Goal: Transaction & Acquisition: Purchase product/service

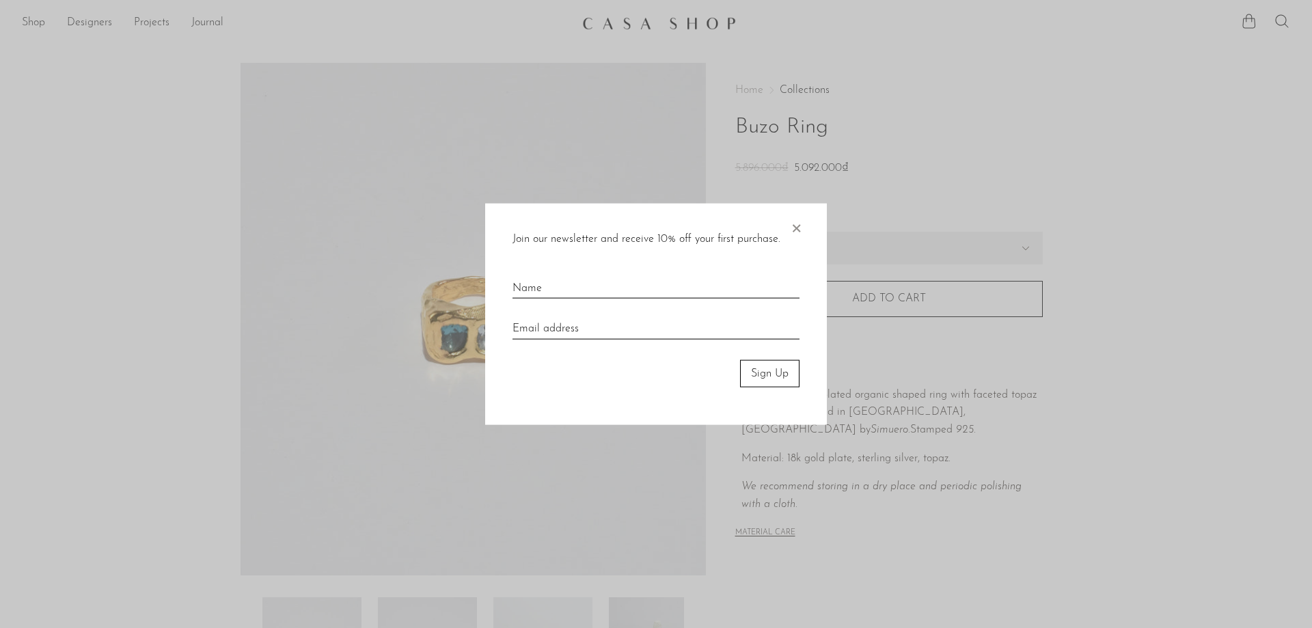
click at [797, 234] on span "×" at bounding box center [796, 225] width 14 height 44
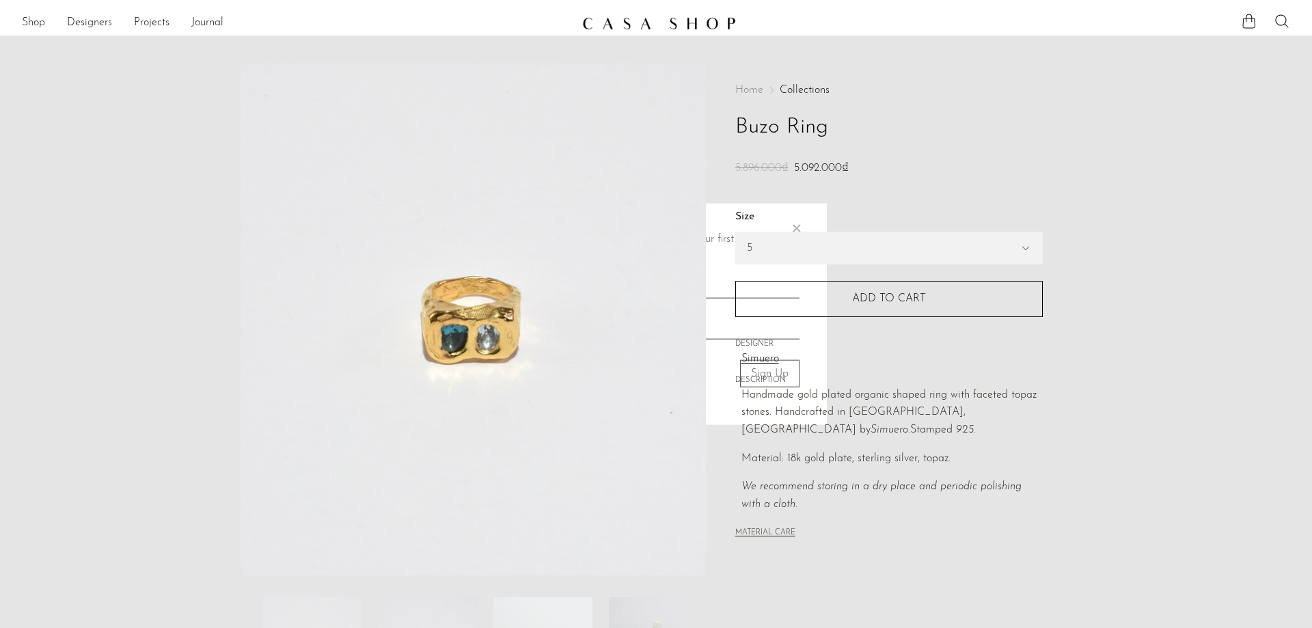
click at [797, 222] on label "Size" at bounding box center [888, 217] width 307 height 18
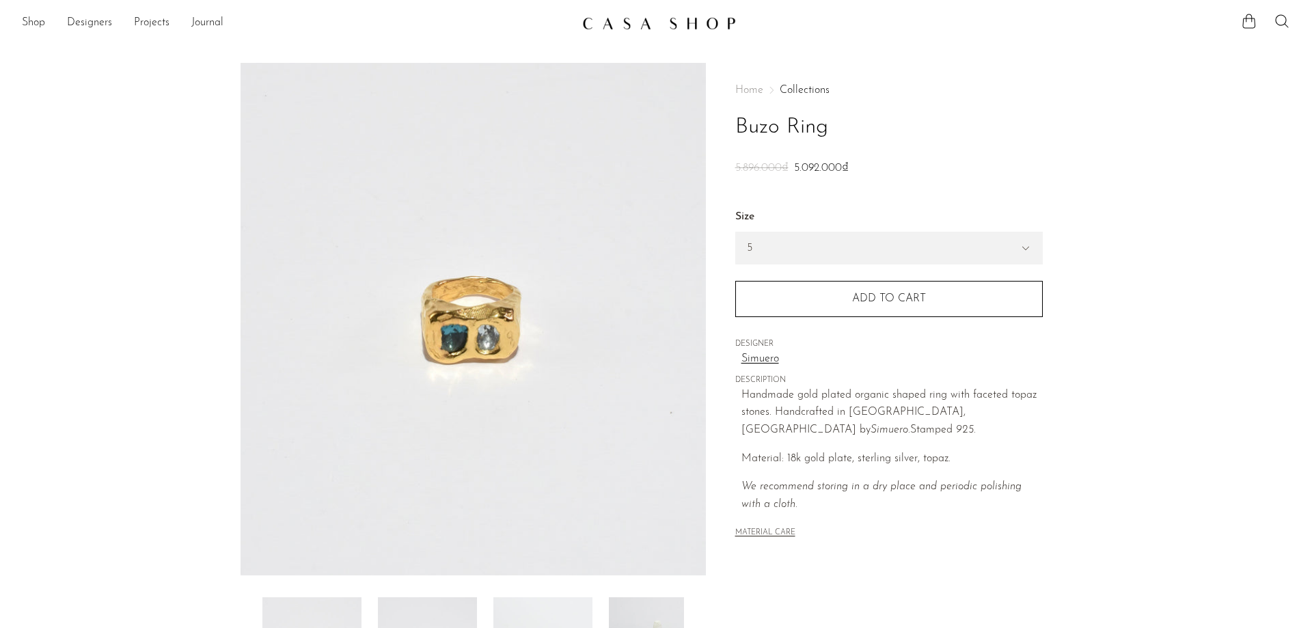
click at [512, 316] on img at bounding box center [472, 319] width 465 height 512
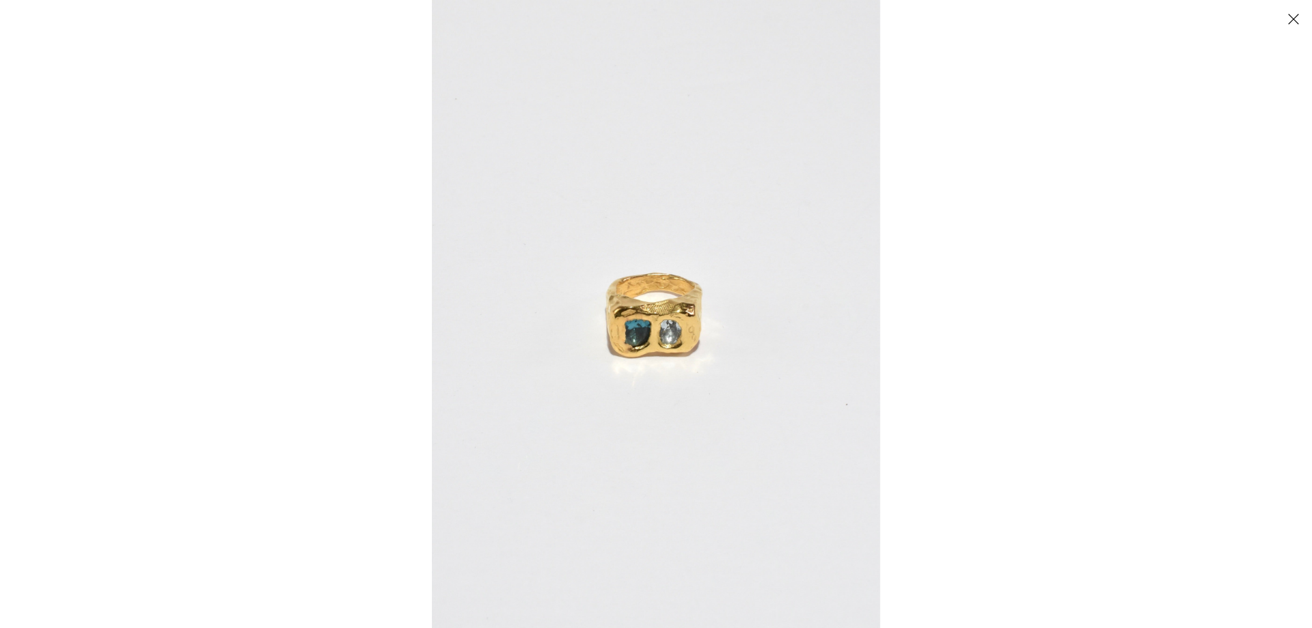
click at [646, 335] on img at bounding box center [656, 314] width 448 height 628
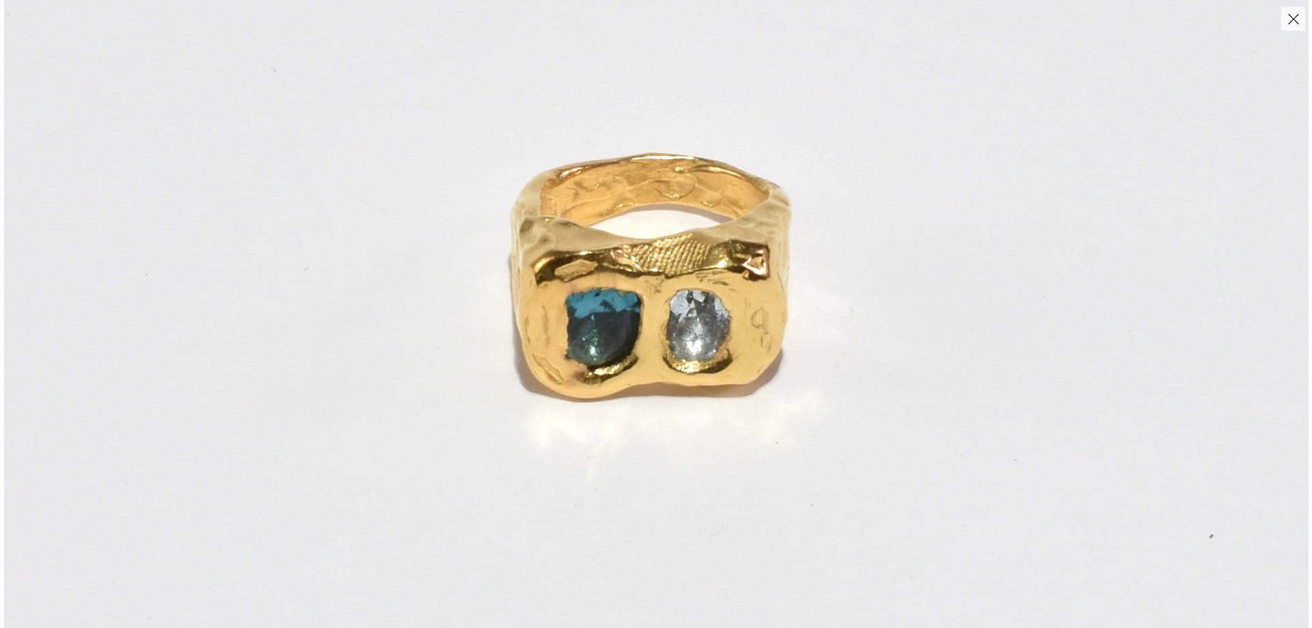
click at [655, 350] on img at bounding box center [656, 273] width 1304 height 1826
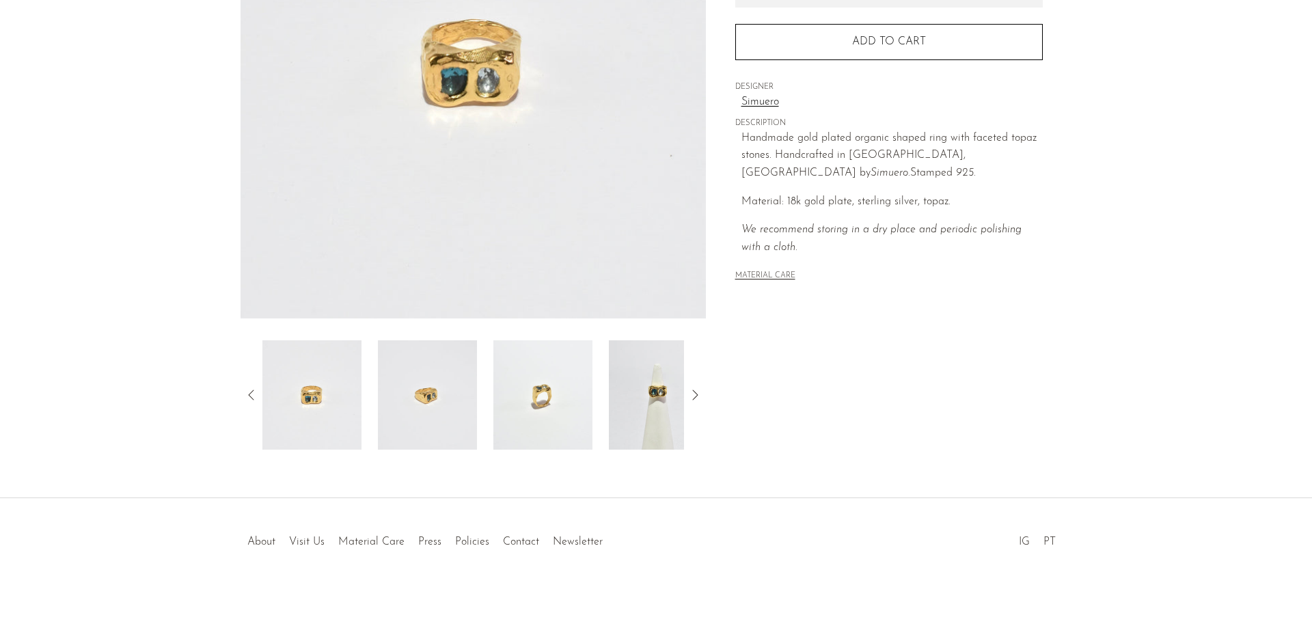
scroll to position [262, 0]
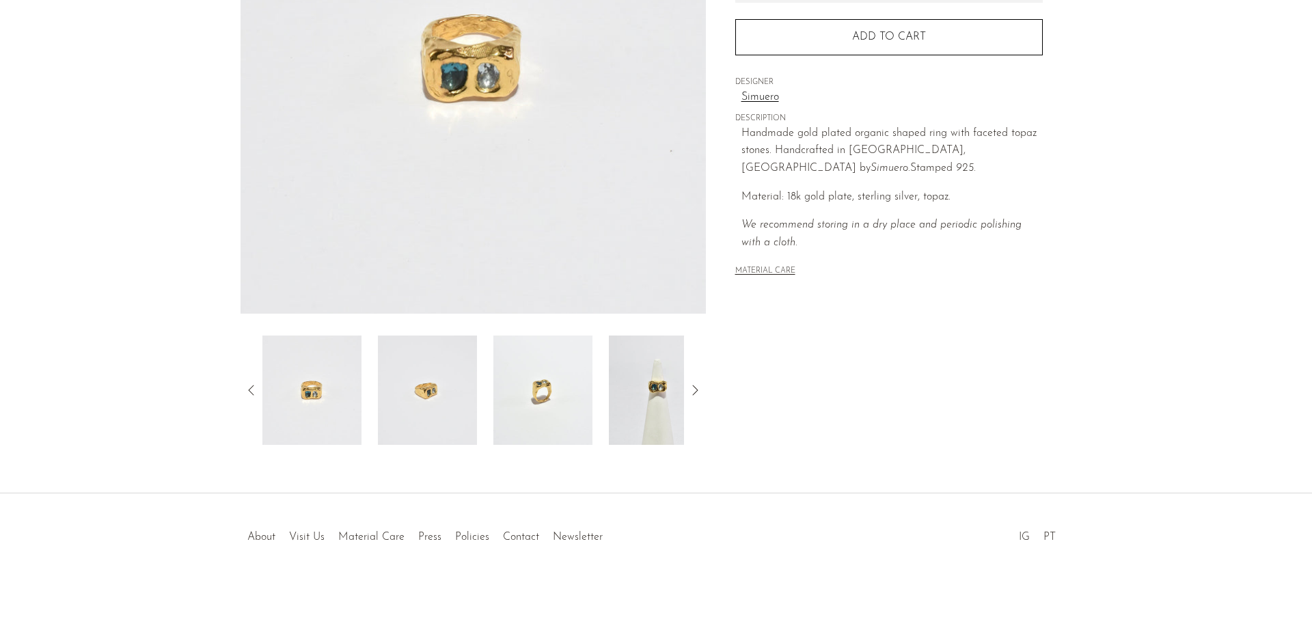
click at [518, 376] on img at bounding box center [542, 389] width 99 height 109
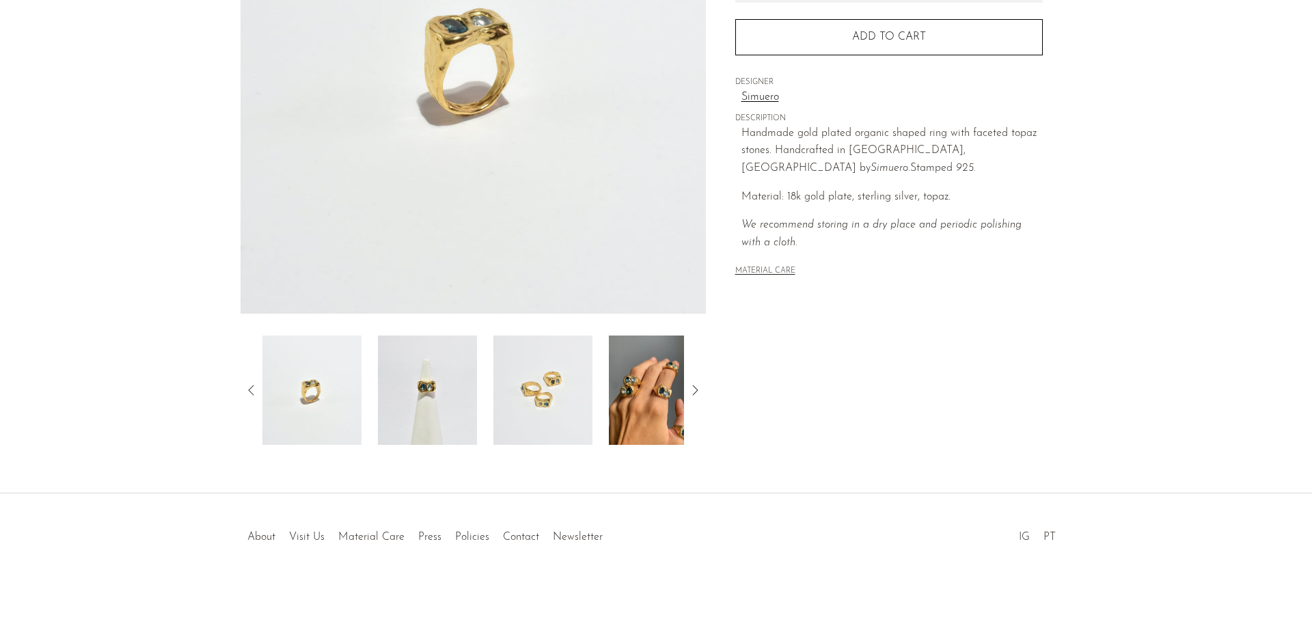
click at [512, 382] on img at bounding box center [542, 389] width 99 height 109
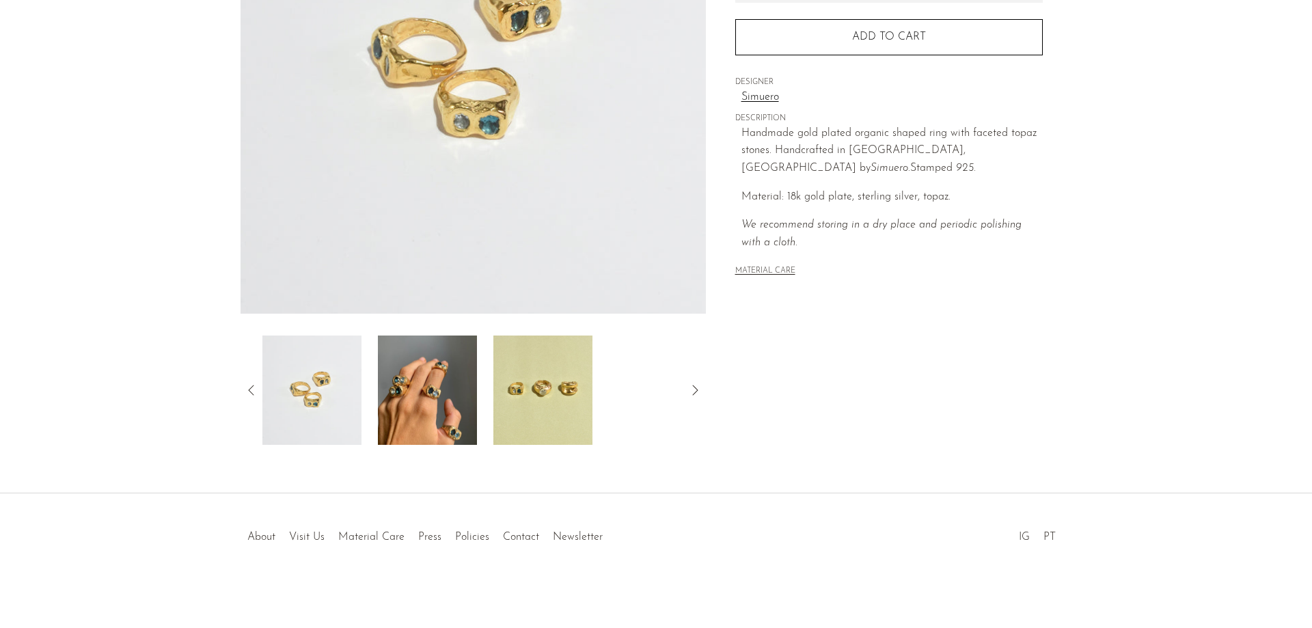
click at [434, 370] on img at bounding box center [427, 389] width 99 height 109
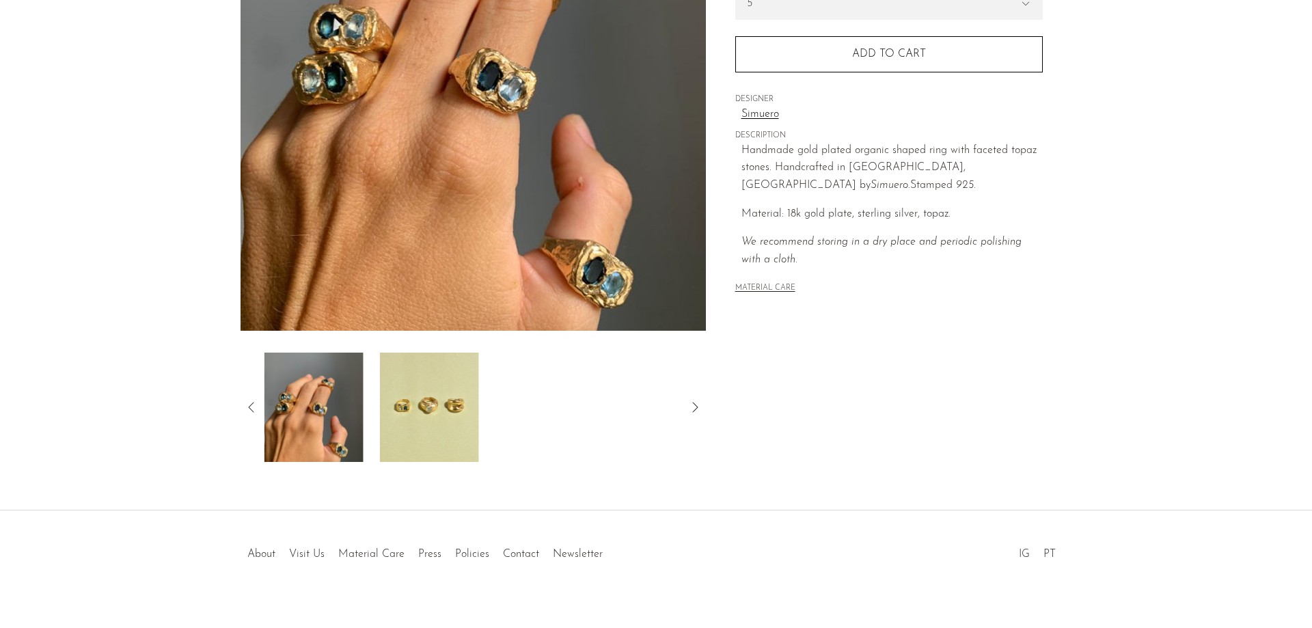
scroll to position [148, 0]
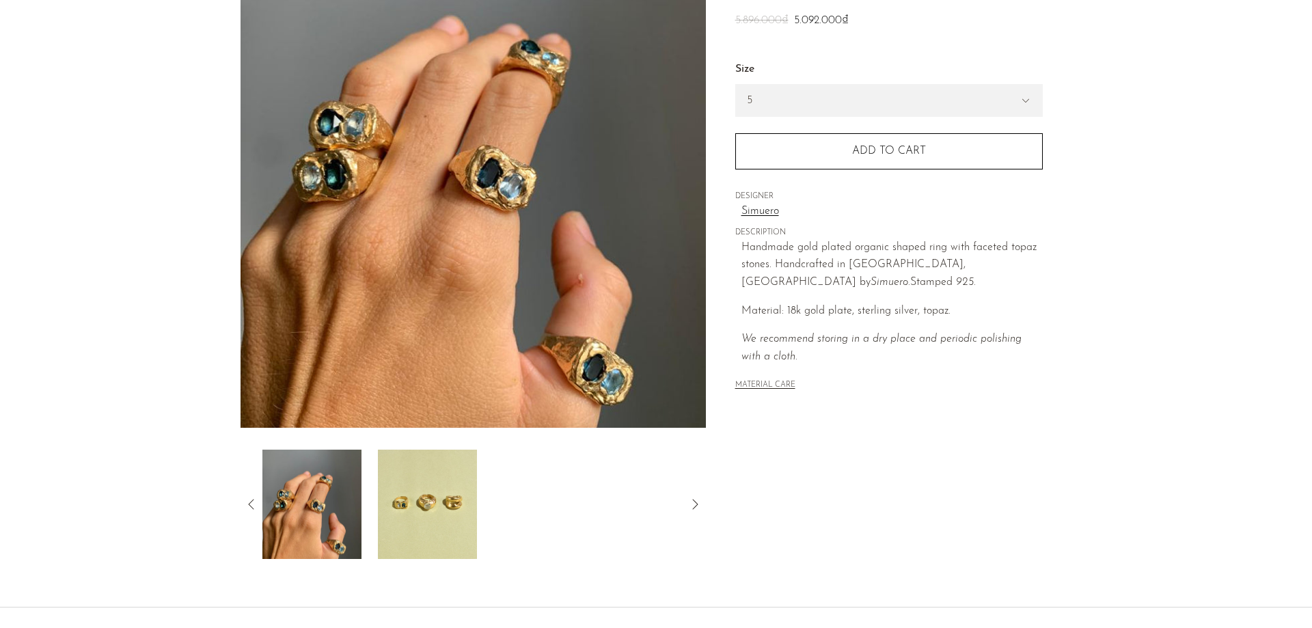
click at [586, 333] on img at bounding box center [472, 171] width 465 height 512
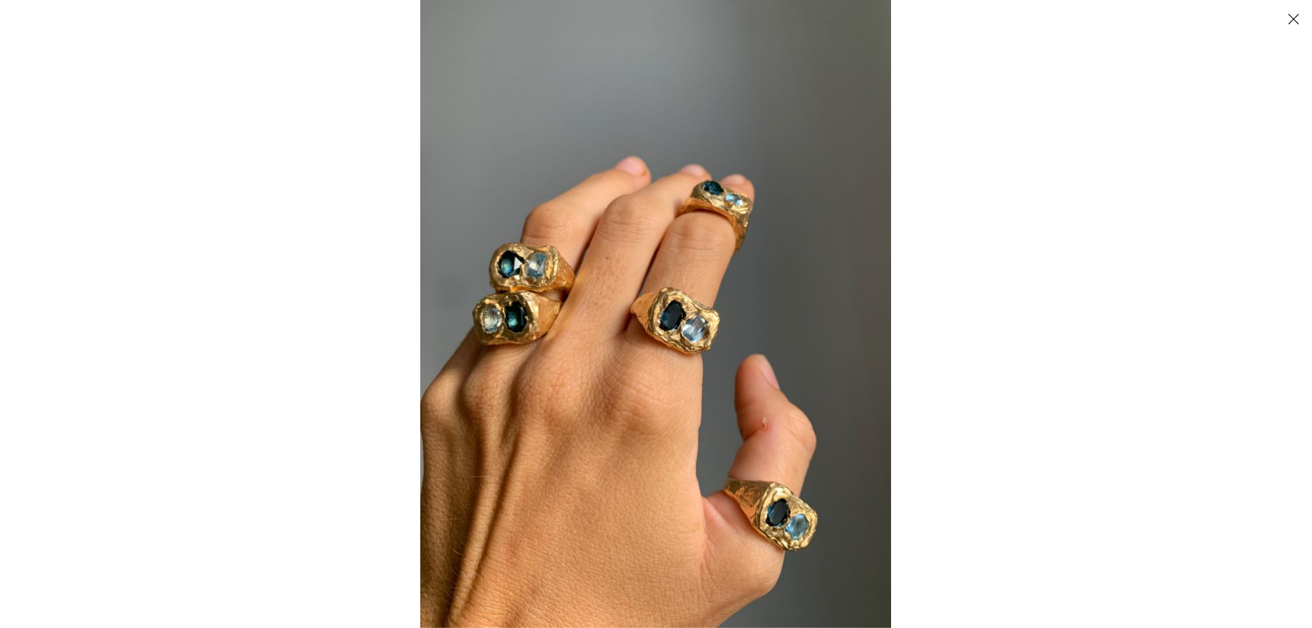
click at [539, 279] on img at bounding box center [655, 314] width 471 height 628
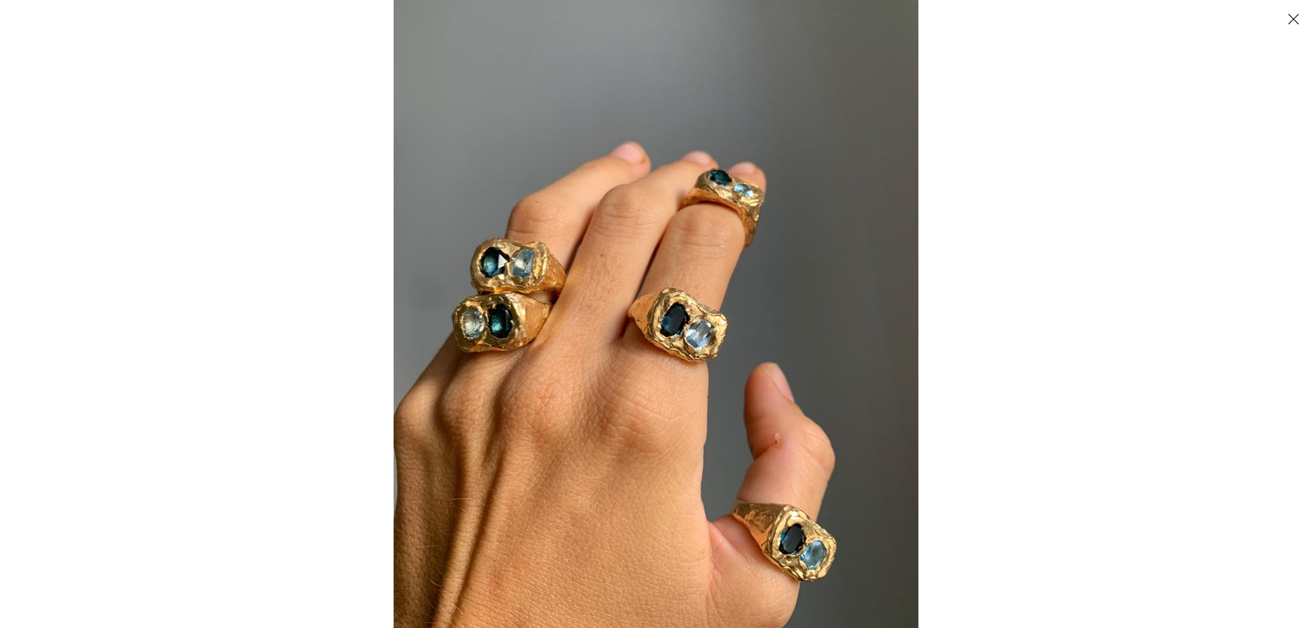
click at [180, 225] on div at bounding box center [656, 314] width 1312 height 628
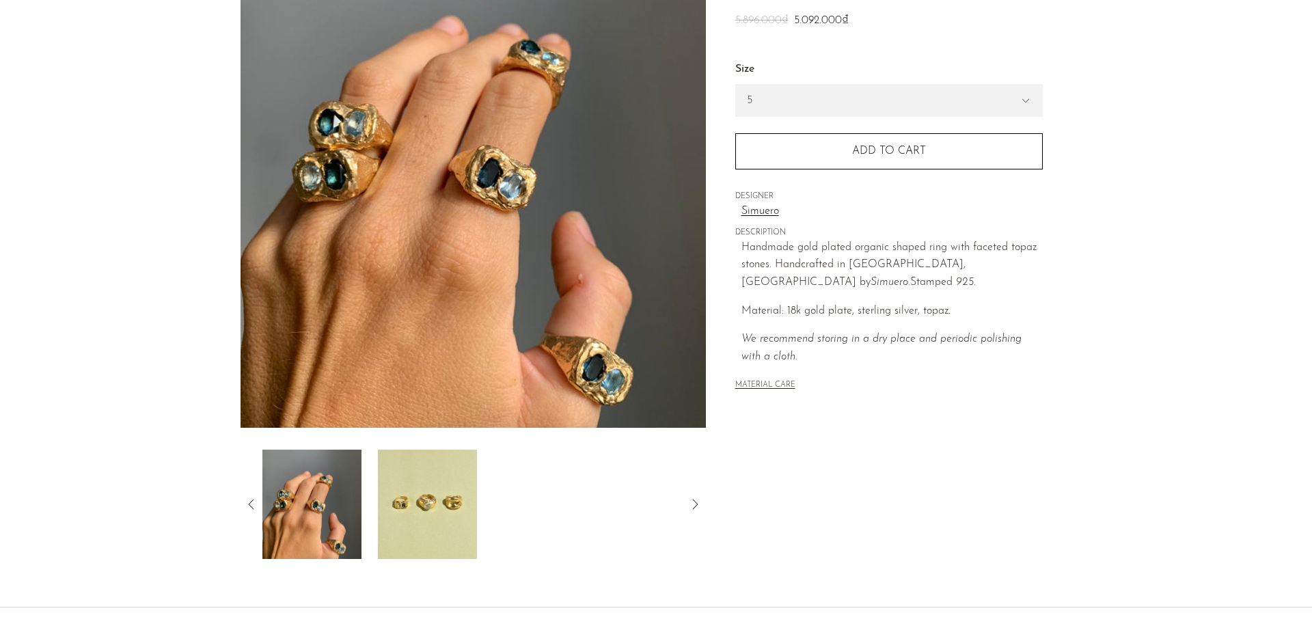
click at [440, 486] on img at bounding box center [427, 503] width 99 height 109
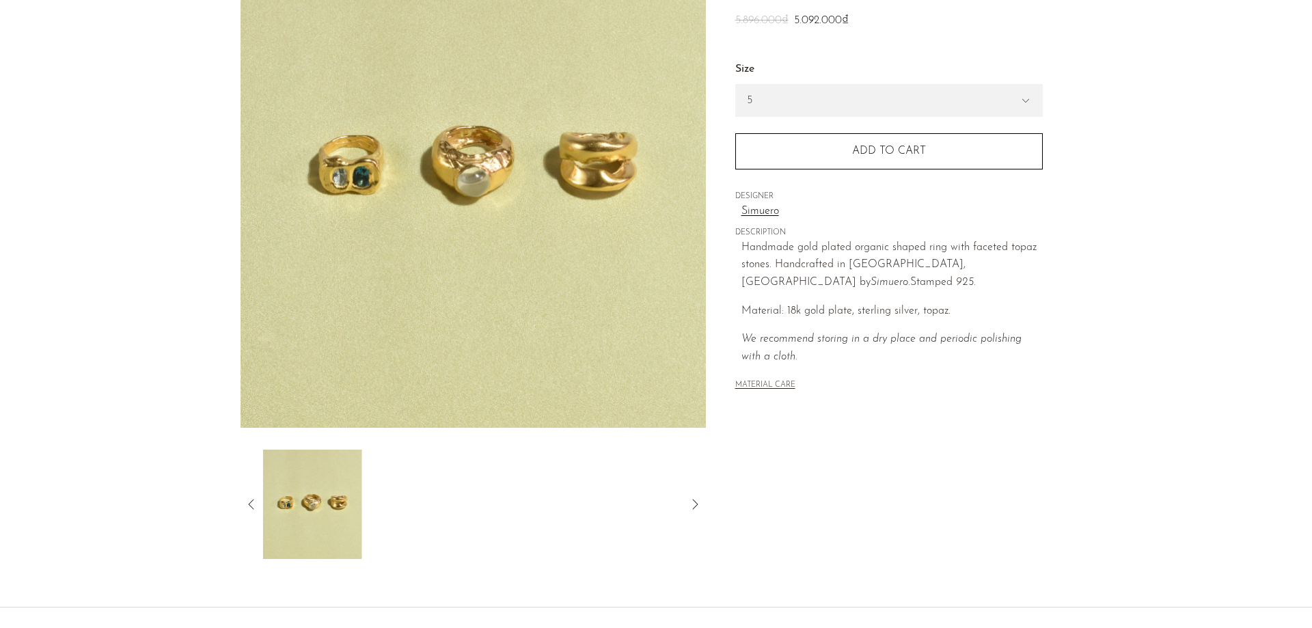
click at [493, 196] on img at bounding box center [472, 171] width 465 height 512
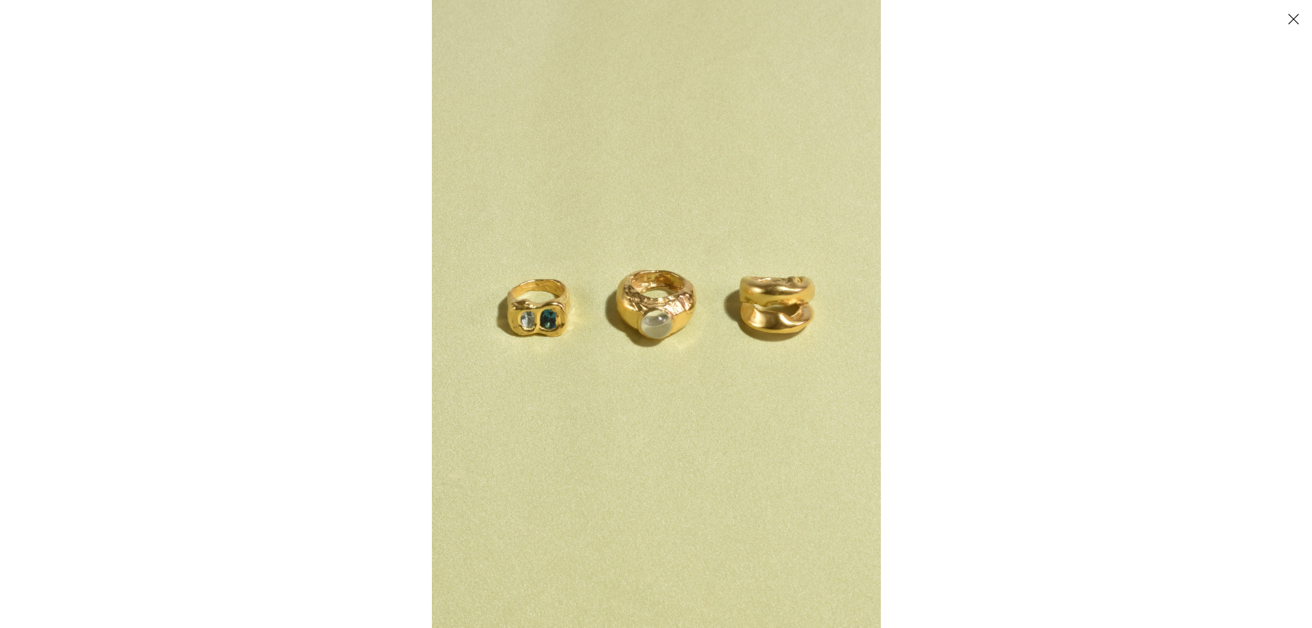
click at [487, 191] on img at bounding box center [656, 314] width 449 height 628
click at [486, 266] on img at bounding box center [656, 314] width 449 height 628
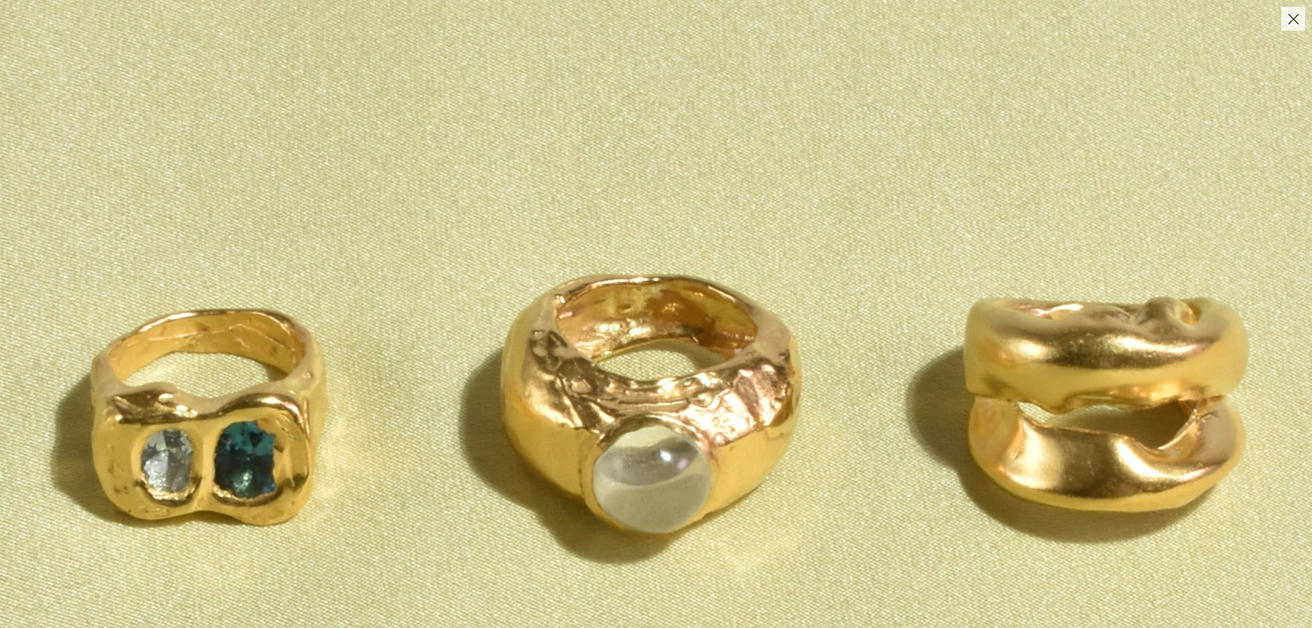
drag, startPoint x: 964, startPoint y: 491, endPoint x: 734, endPoint y: 481, distance: 229.8
click at [743, 486] on img at bounding box center [651, 439] width 1688 height 2363
